Goal: Find specific page/section: Find specific page/section

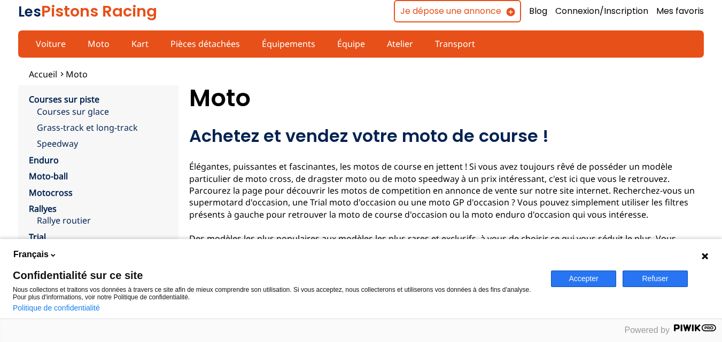
click at [704, 256] on icon at bounding box center [705, 256] width 6 height 6
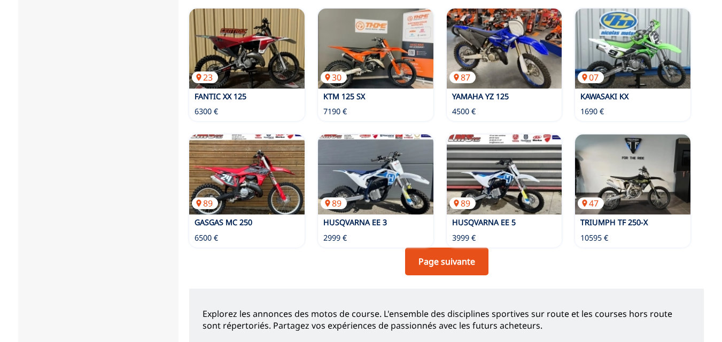
scroll to position [905, 0]
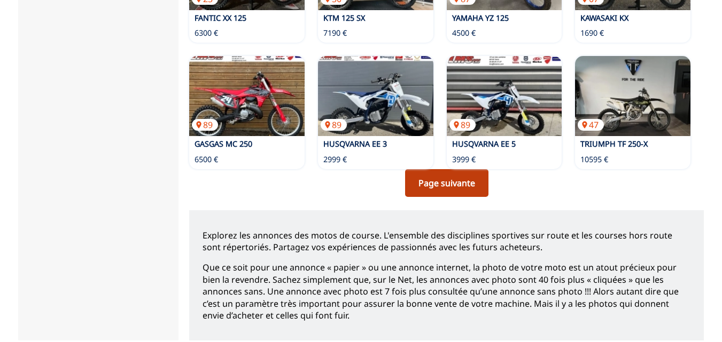
click at [452, 169] on link "Page suivante" at bounding box center [446, 183] width 83 height 28
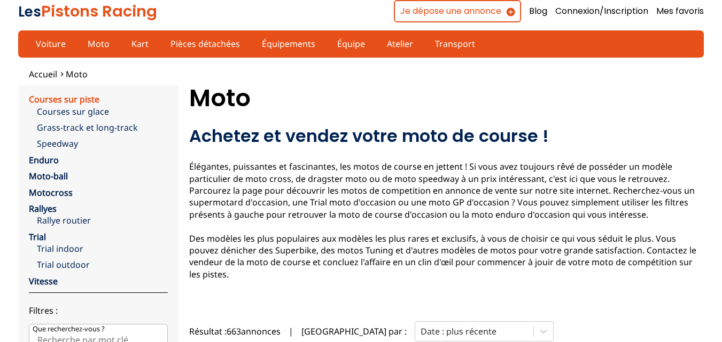
click at [76, 98] on link "Courses sur piste" at bounding box center [64, 100] width 71 height 12
